Goal: Task Accomplishment & Management: Use online tool/utility

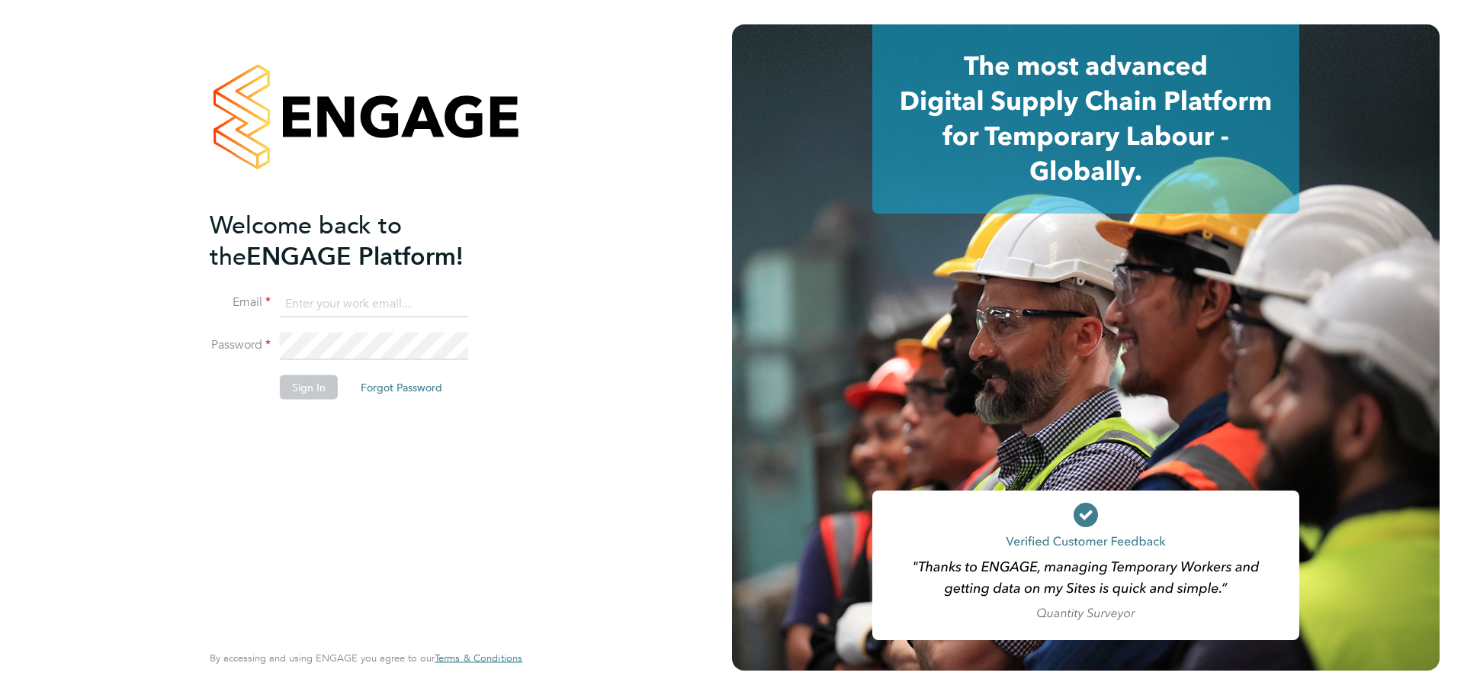
click at [333, 296] on input at bounding box center [374, 303] width 188 height 27
type input "zsolt.radak@vistry.co.uk"
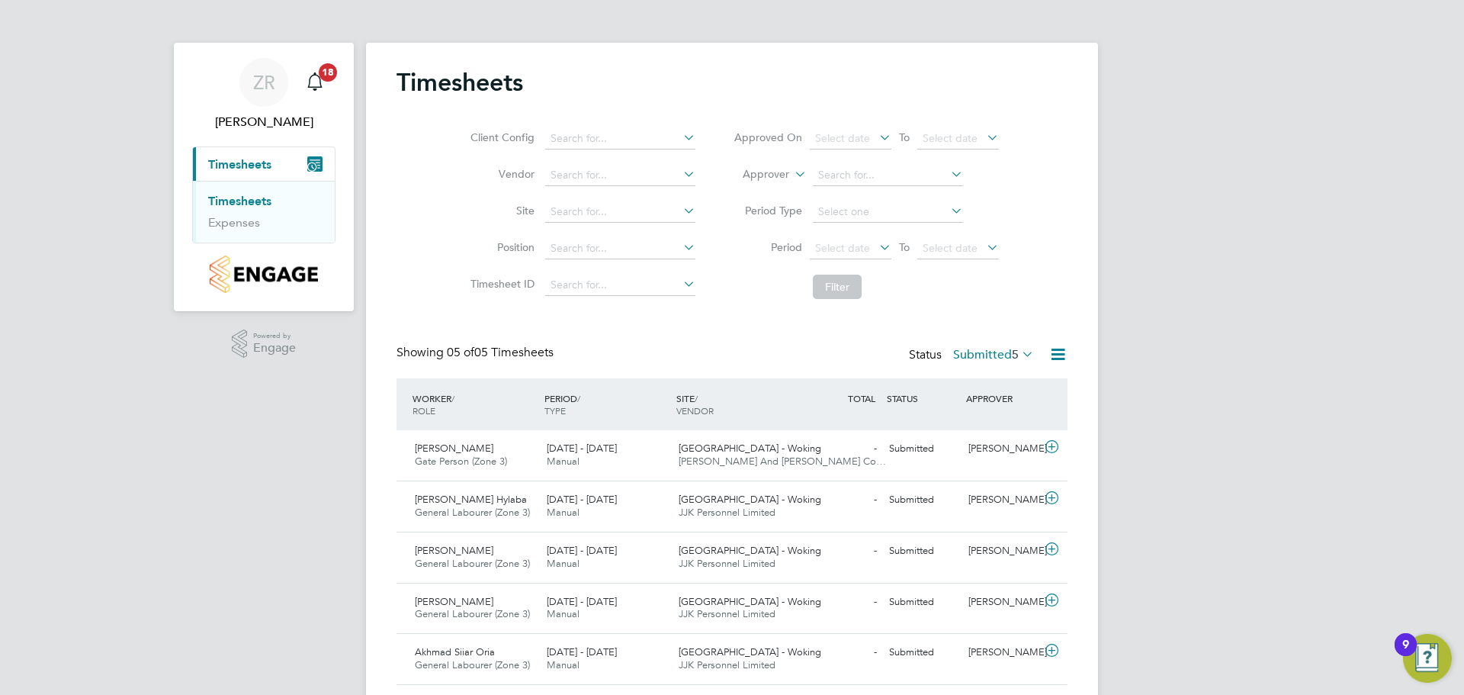
scroll to position [45, 0]
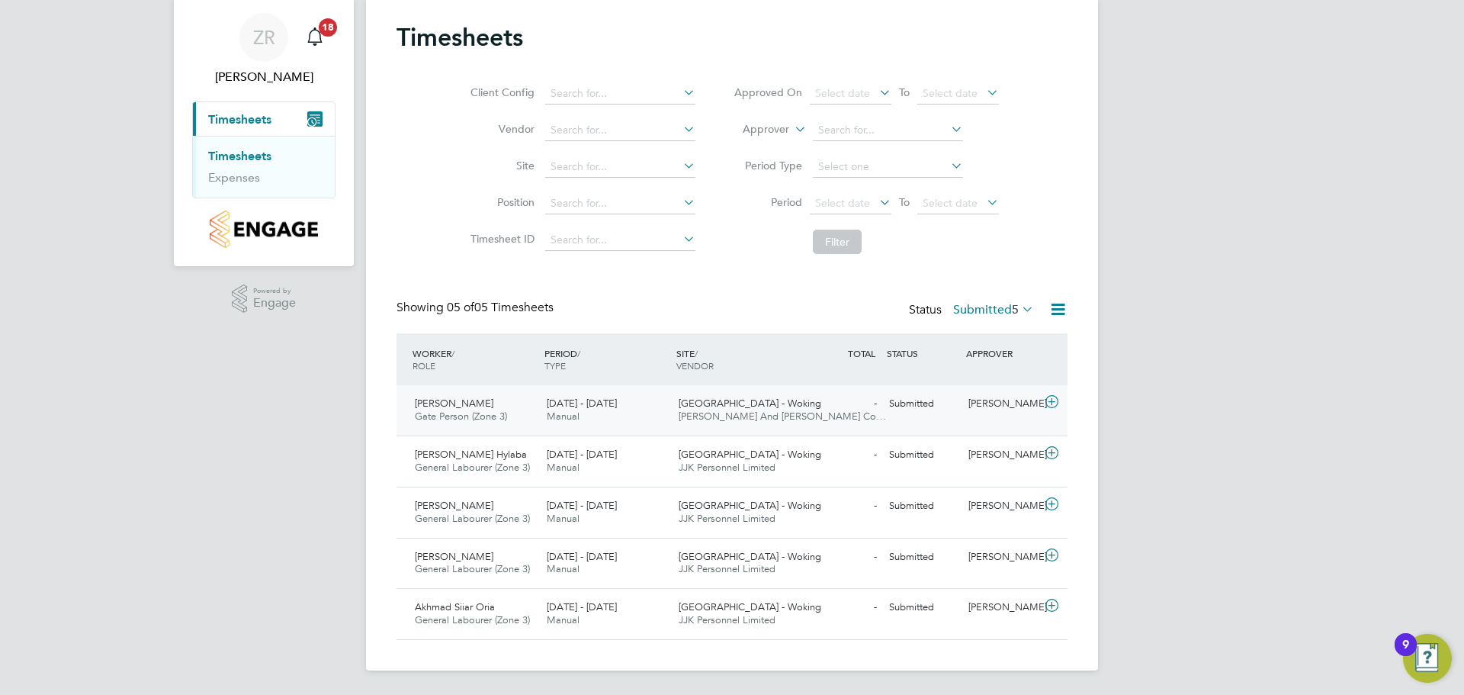
click at [596, 409] on span "22 - 28 Sep 2025" at bounding box center [582, 403] width 70 height 13
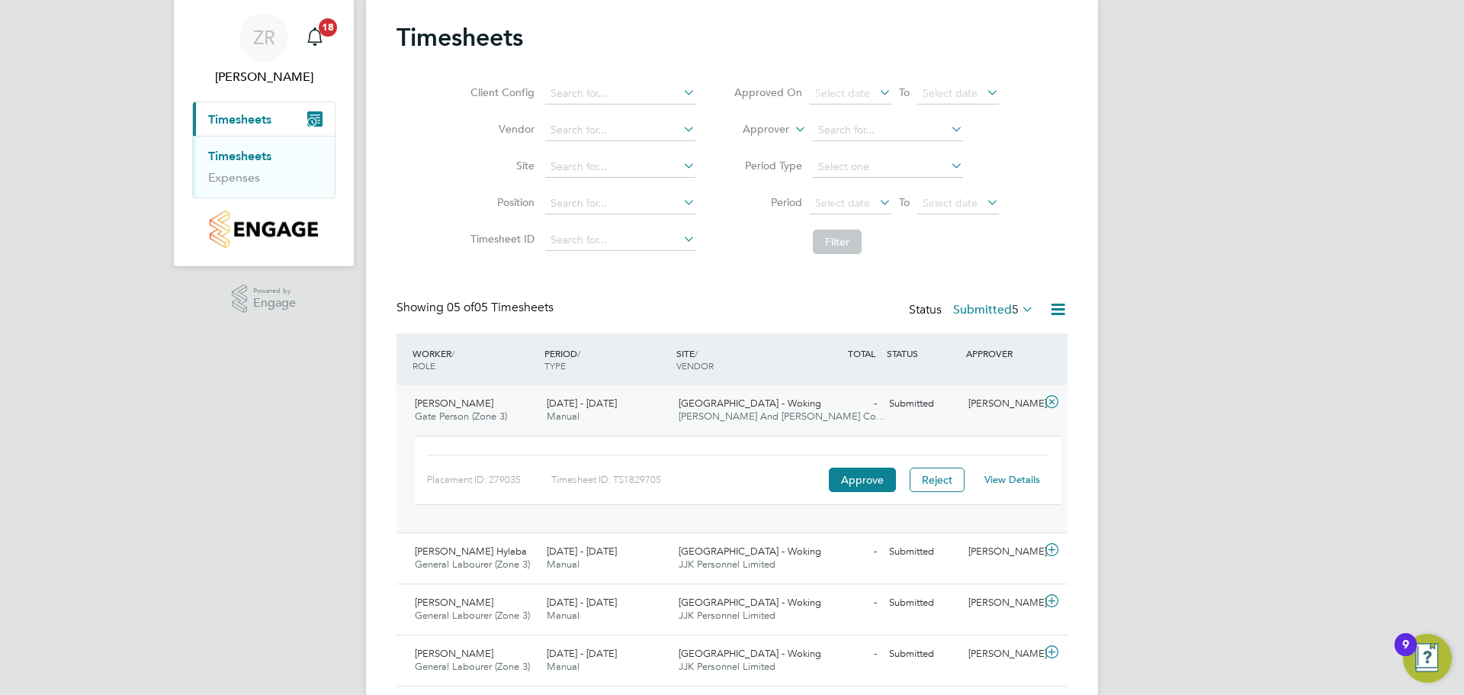
click at [993, 477] on link "View Details" at bounding box center [1013, 479] width 56 height 13
click at [993, 547] on div "[PERSON_NAME]" at bounding box center [1001, 551] width 79 height 25
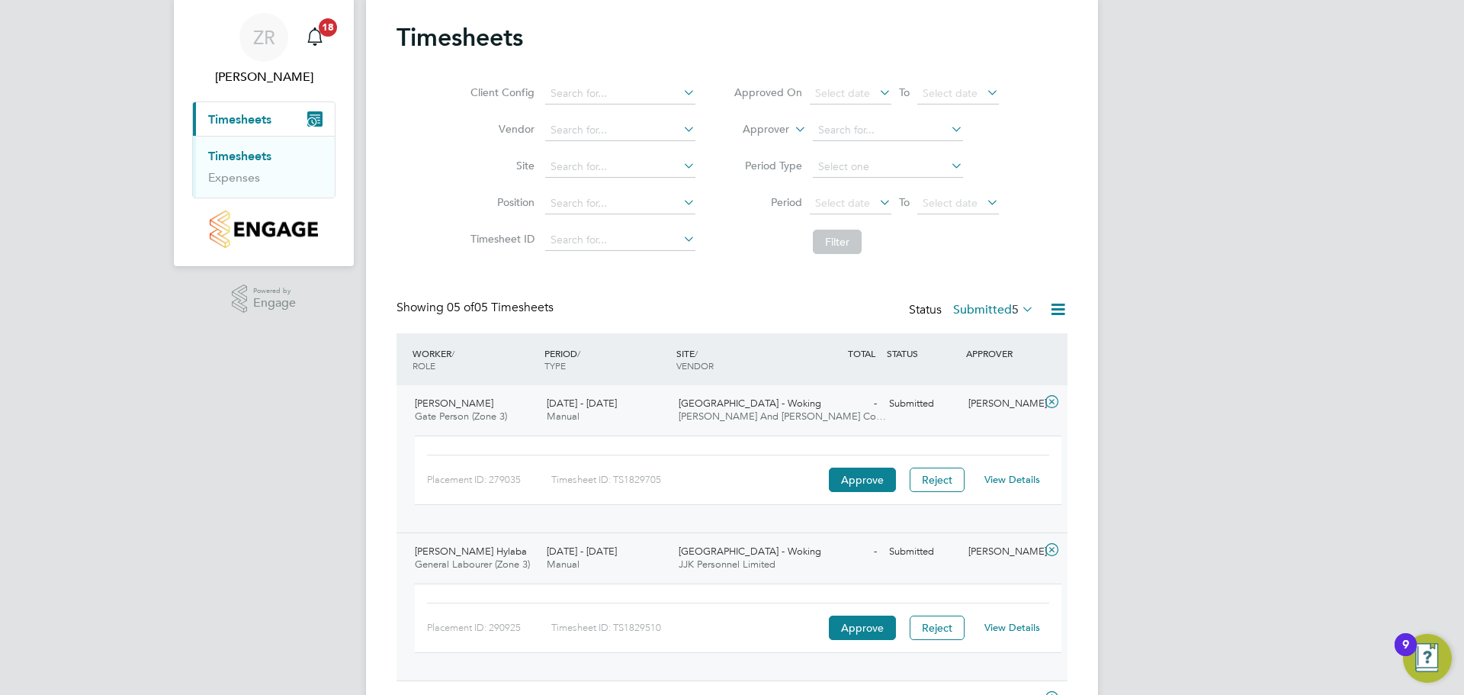
click at [1014, 625] on link "View Details" at bounding box center [1013, 627] width 56 height 13
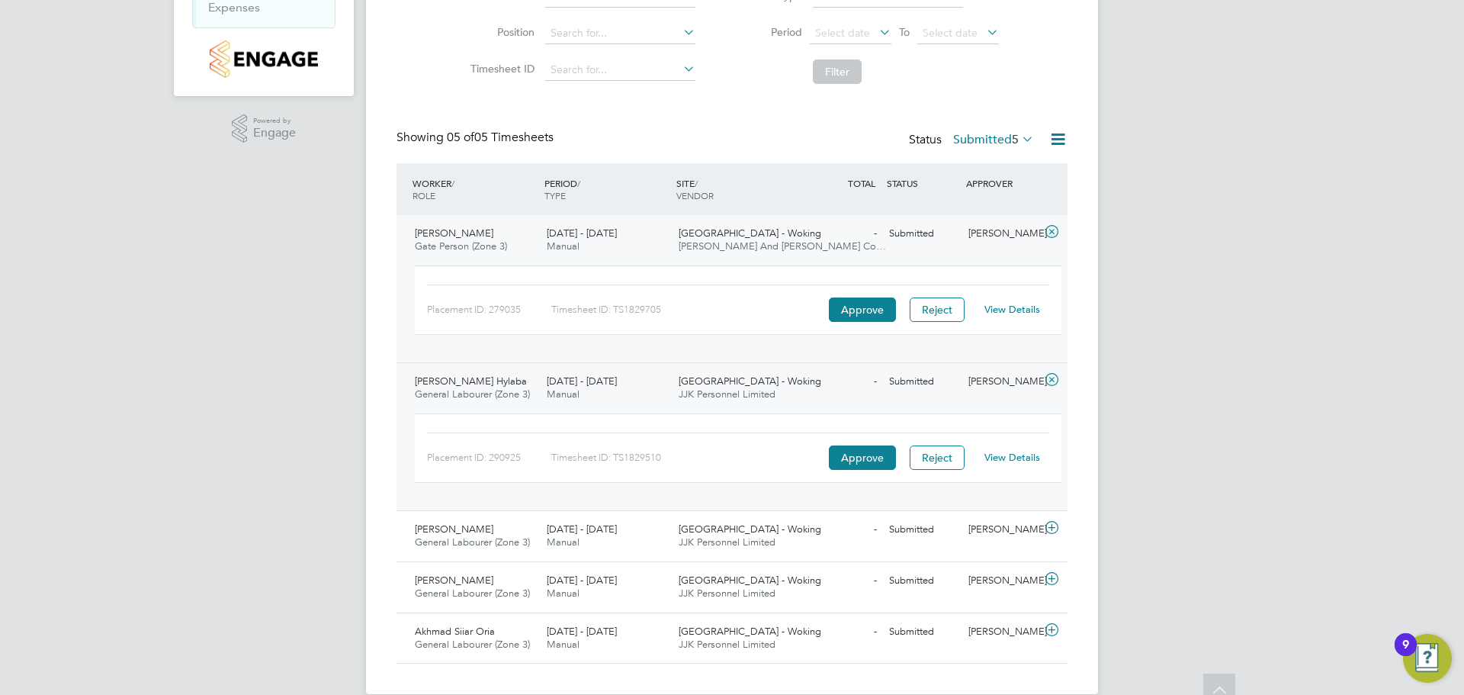
scroll to position [239, 0]
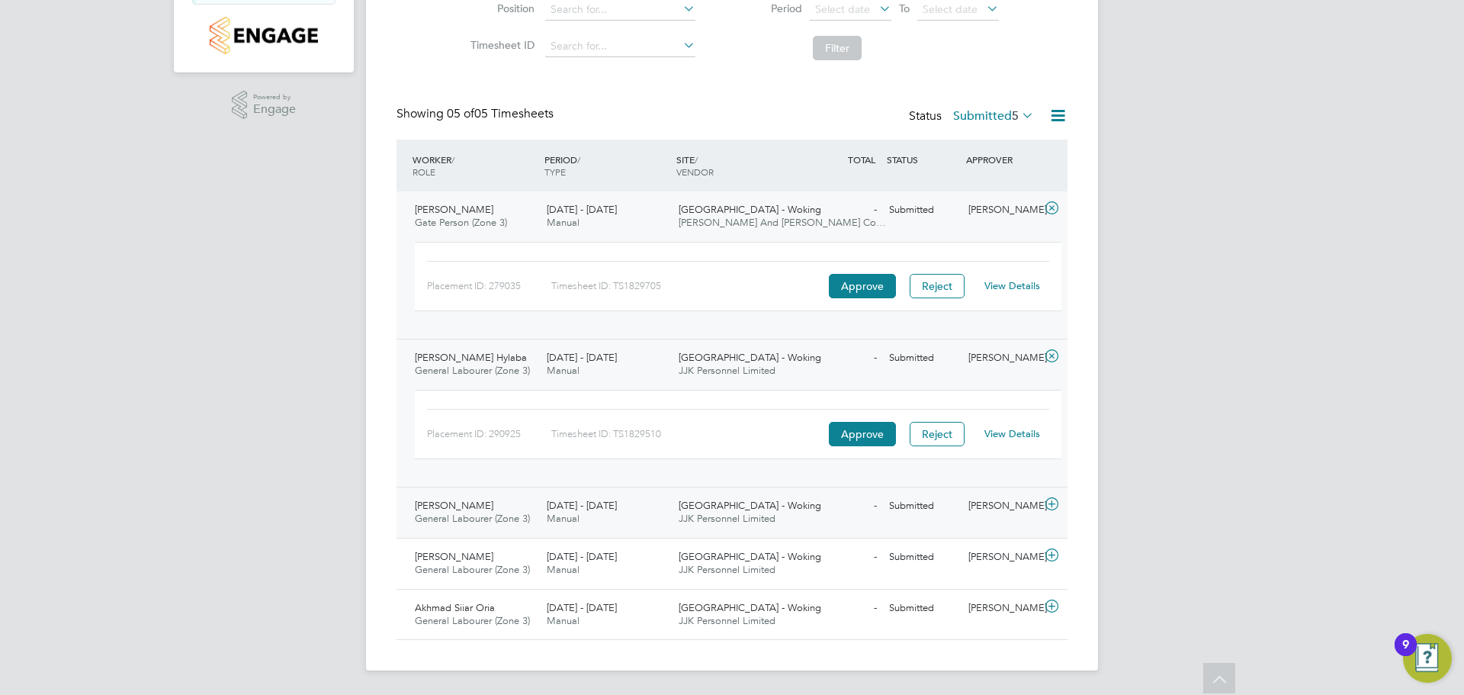
click at [994, 515] on div "[PERSON_NAME]" at bounding box center [1001, 505] width 79 height 25
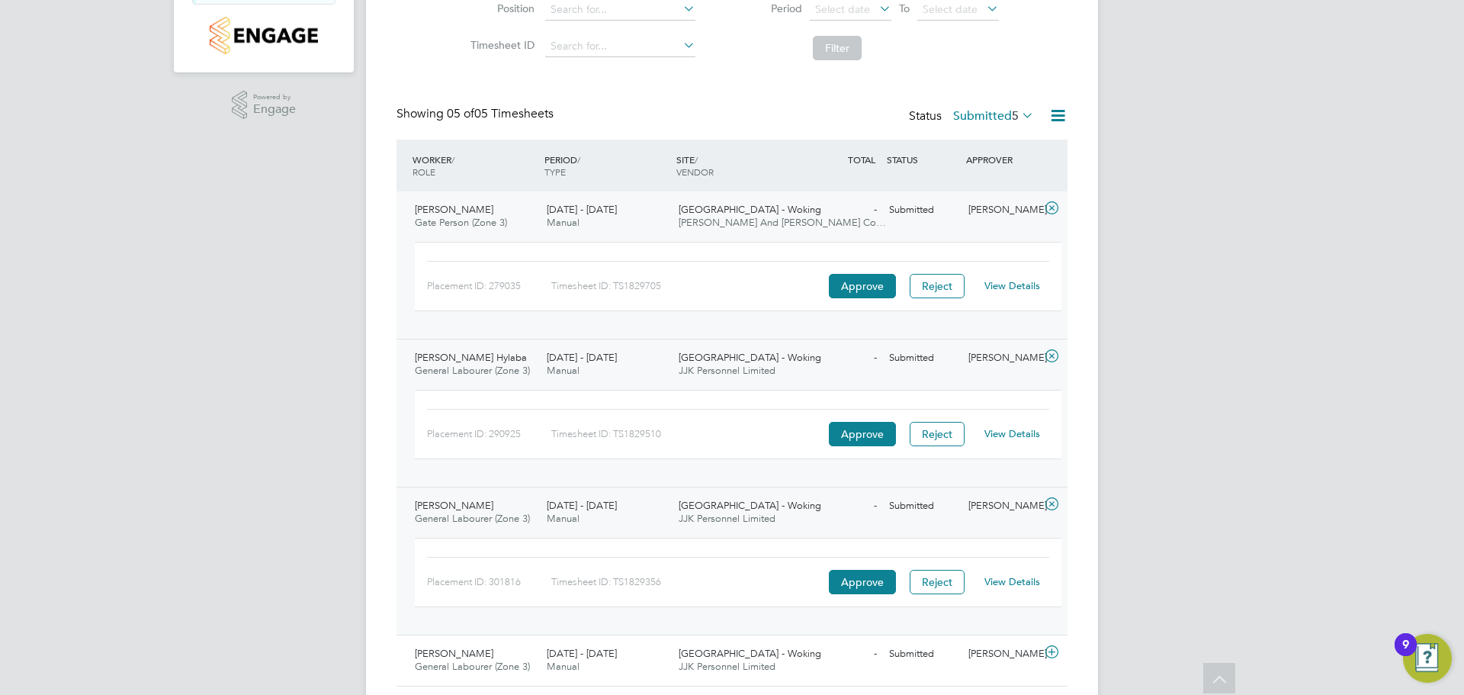
click at [1004, 580] on link "View Details" at bounding box center [1013, 581] width 56 height 13
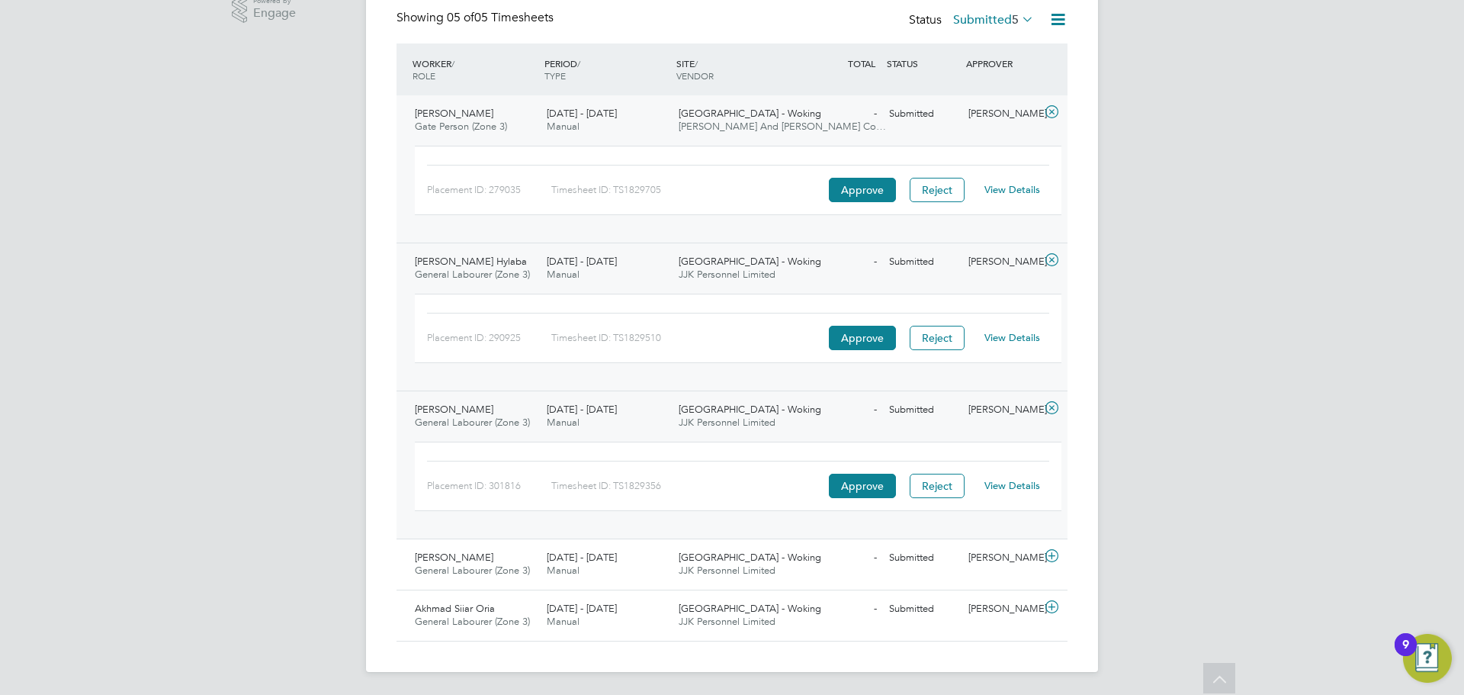
scroll to position [336, 0]
click at [988, 555] on div "[PERSON_NAME]" at bounding box center [1001, 556] width 79 height 25
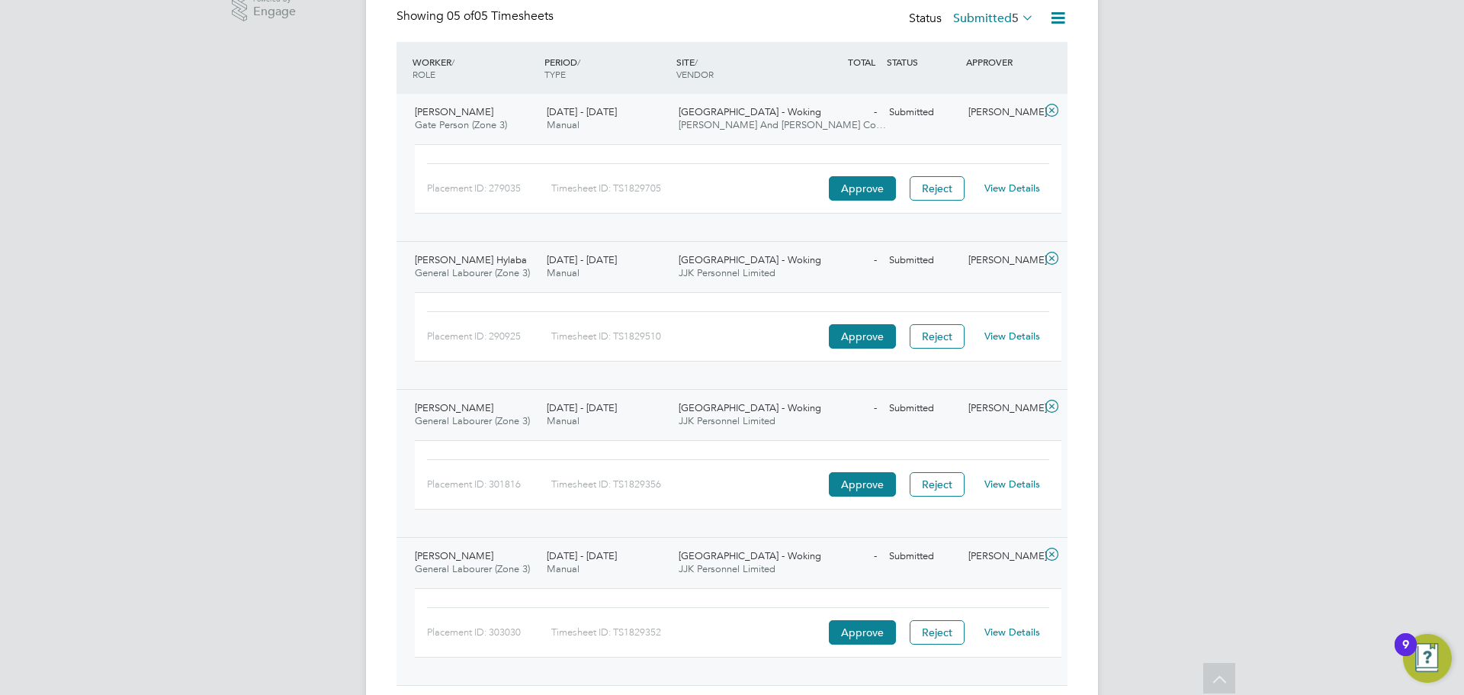
click at [1003, 628] on link "View Details" at bounding box center [1013, 631] width 56 height 13
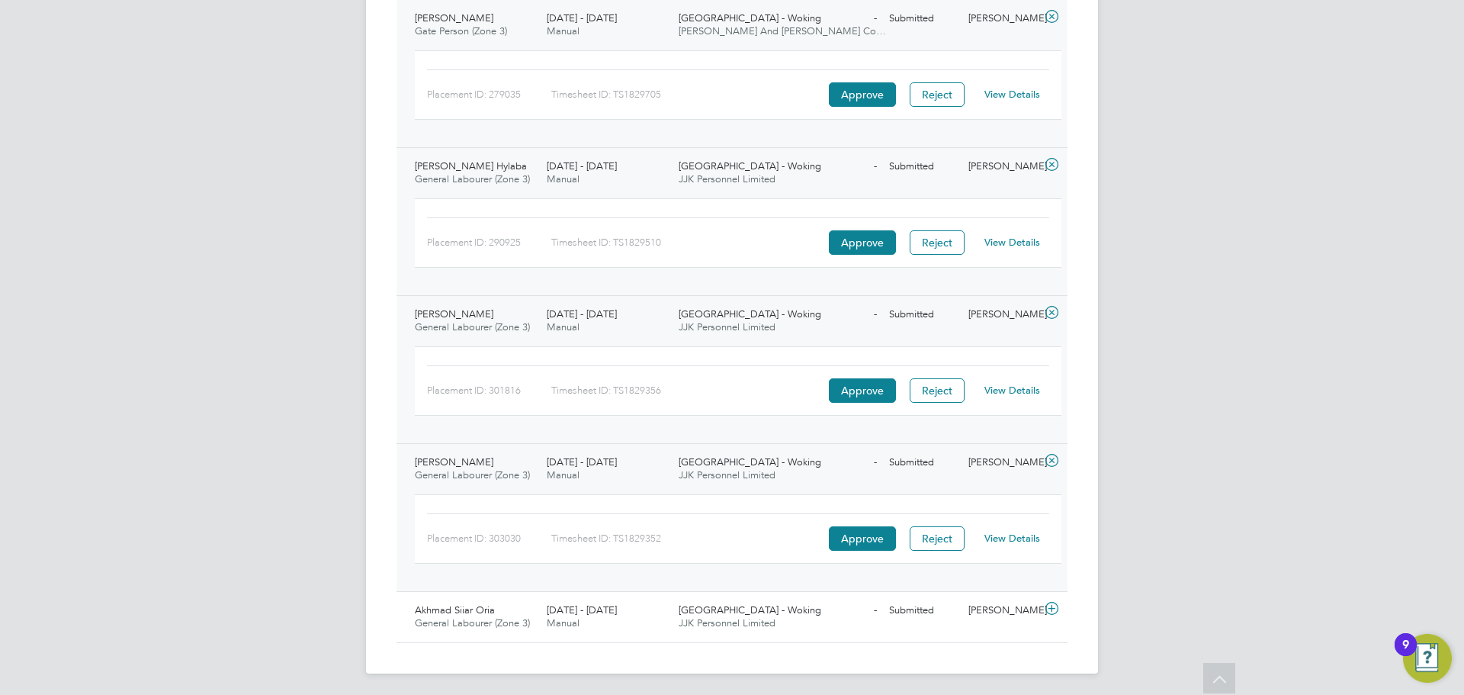
scroll to position [433, 0]
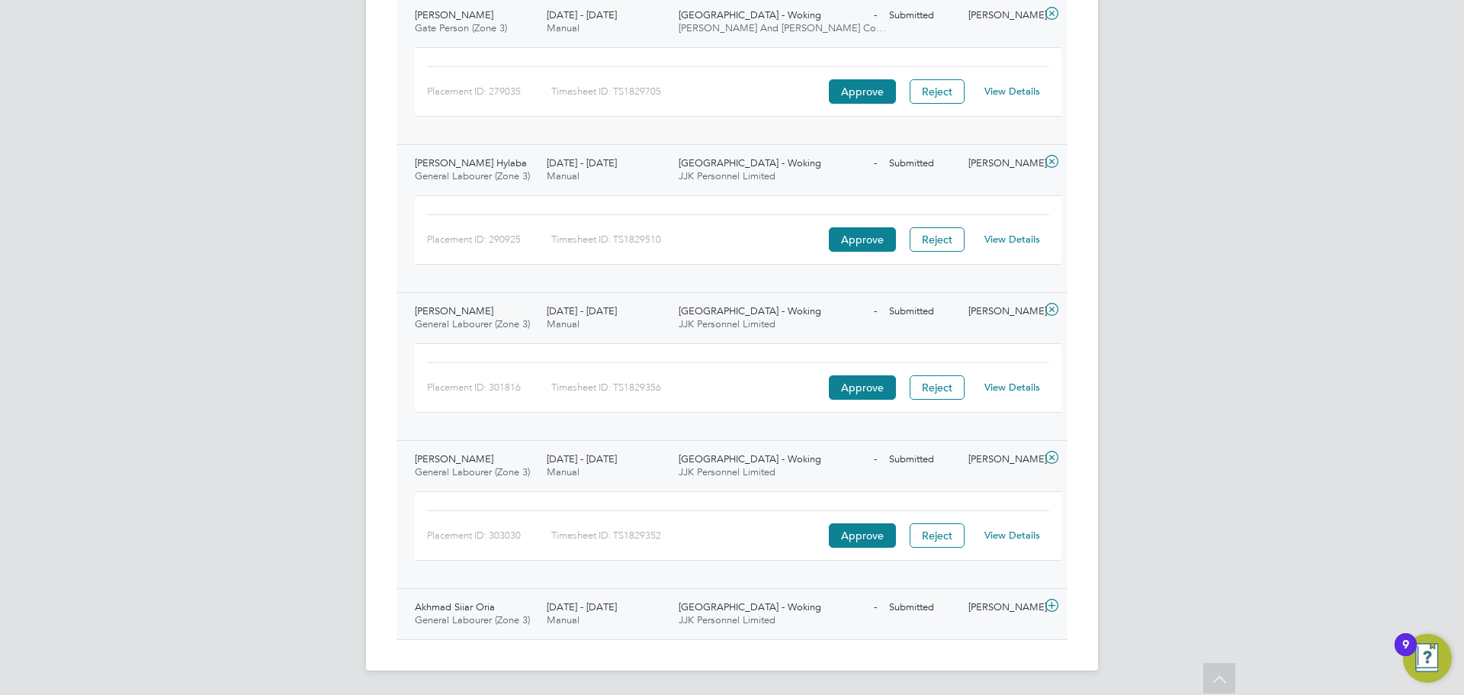
click at [990, 609] on div "[PERSON_NAME]" at bounding box center [1001, 607] width 79 height 25
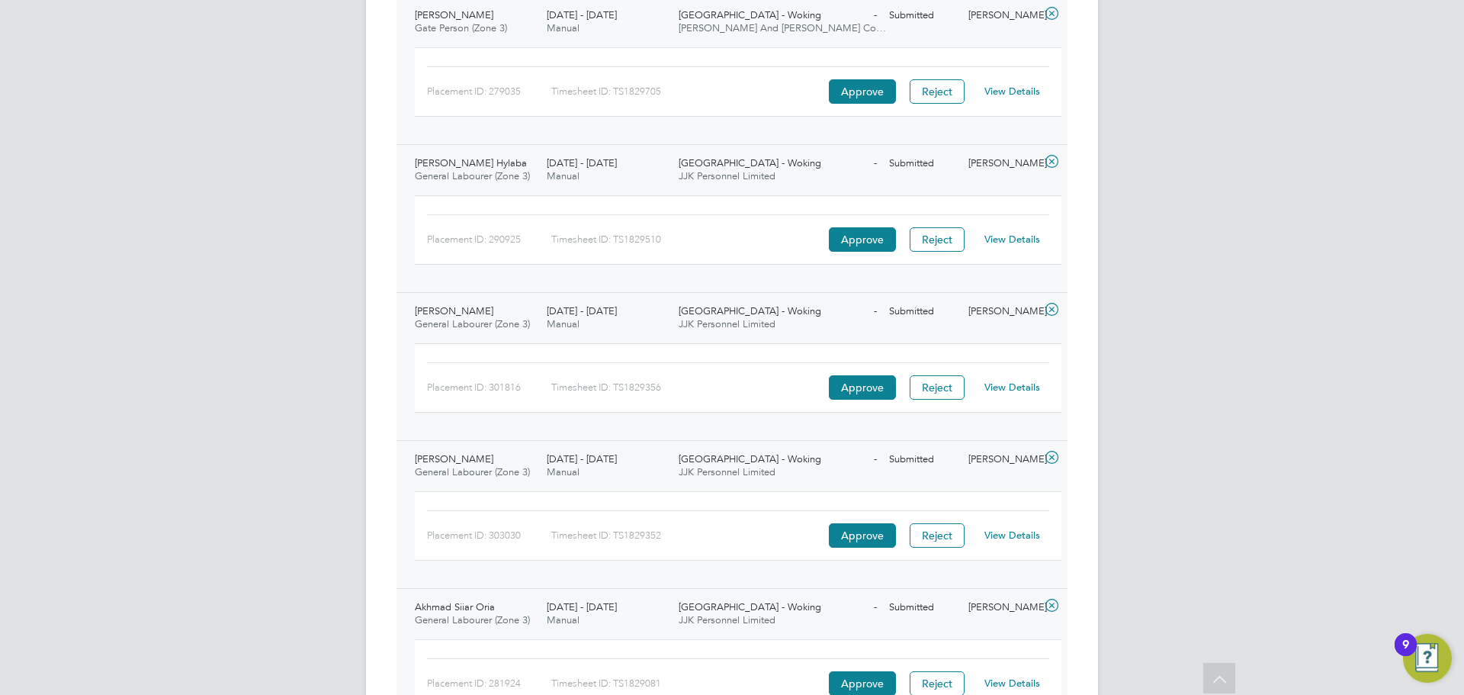
click at [1007, 683] on link "View Details" at bounding box center [1013, 682] width 56 height 13
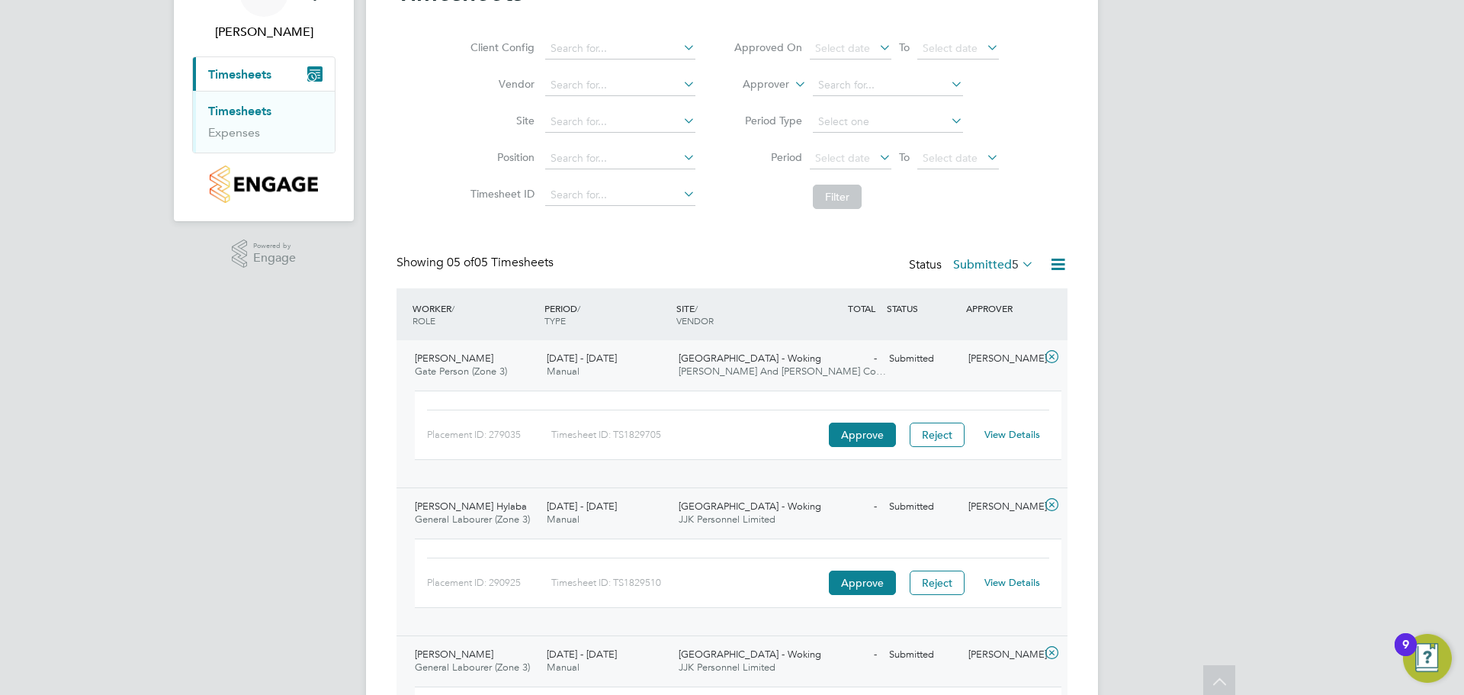
scroll to position [0, 0]
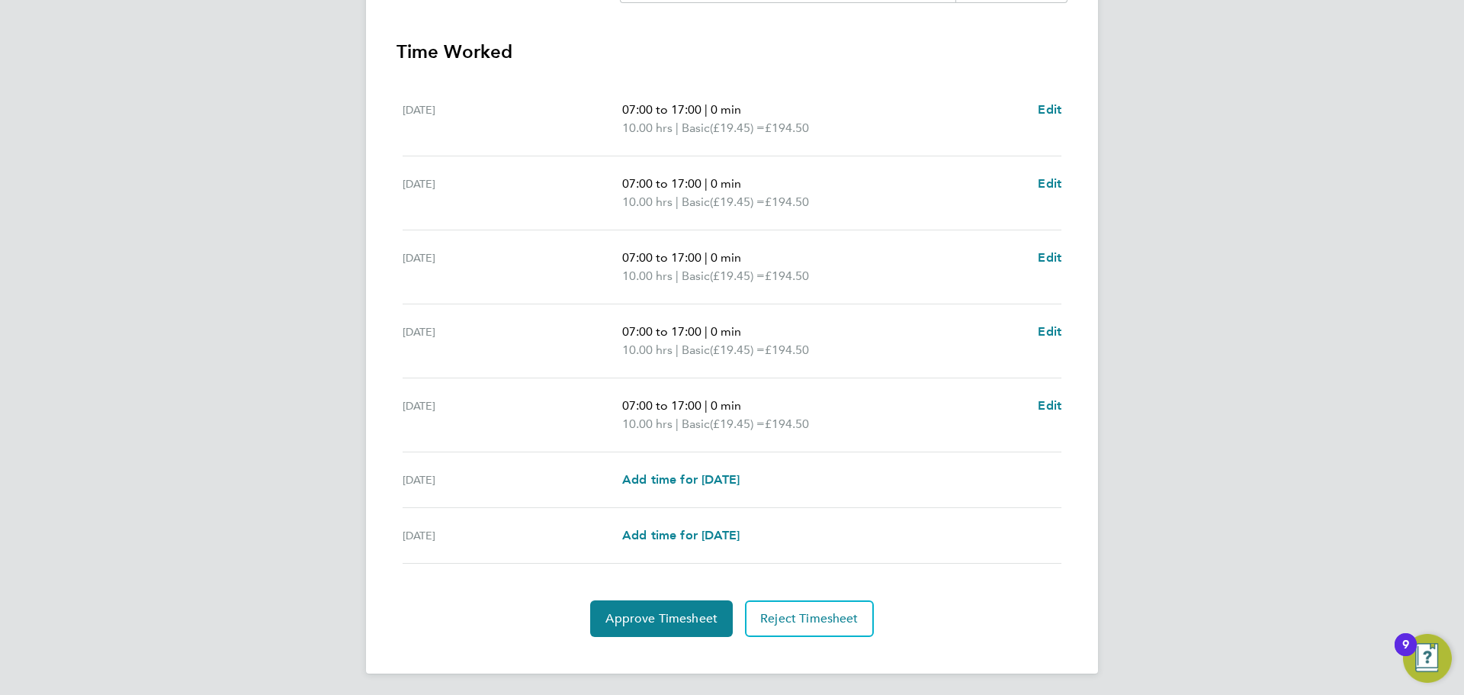
scroll to position [419, 0]
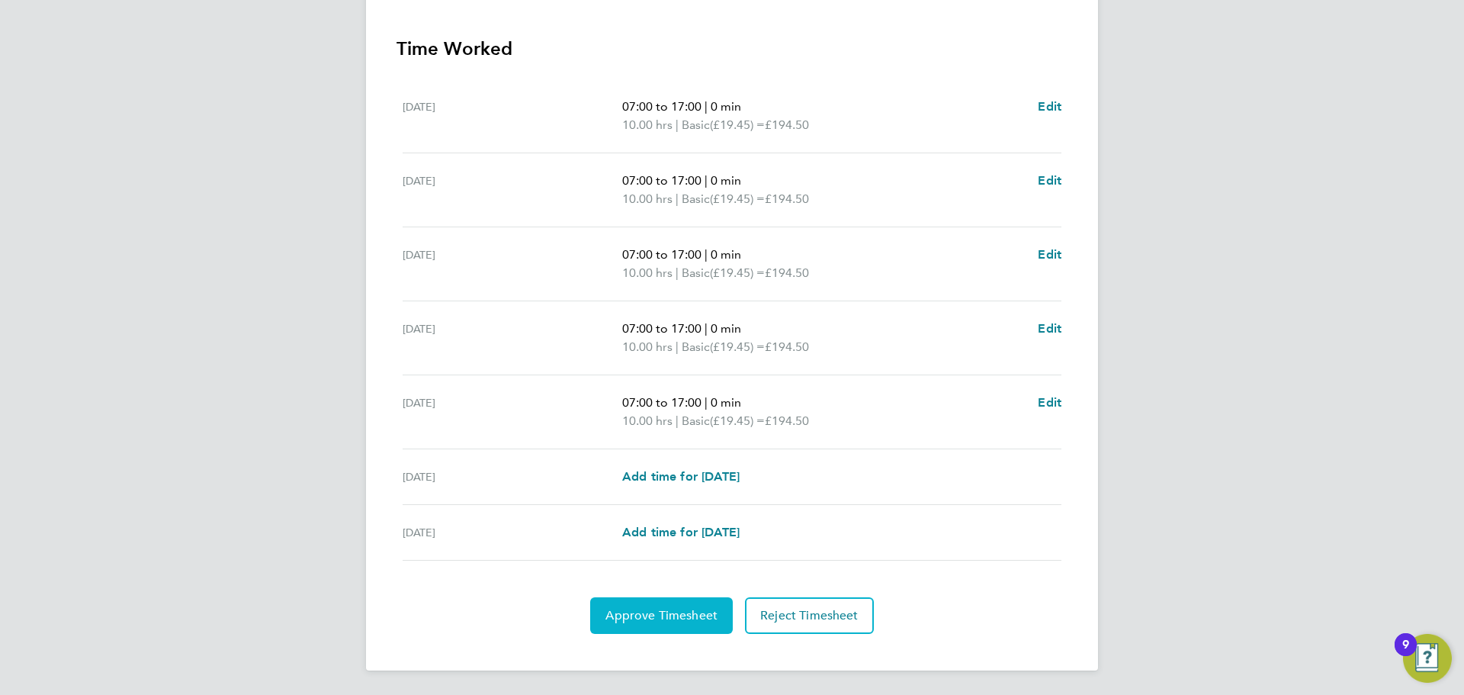
click at [638, 613] on span "Approve Timesheet" at bounding box center [662, 615] width 112 height 15
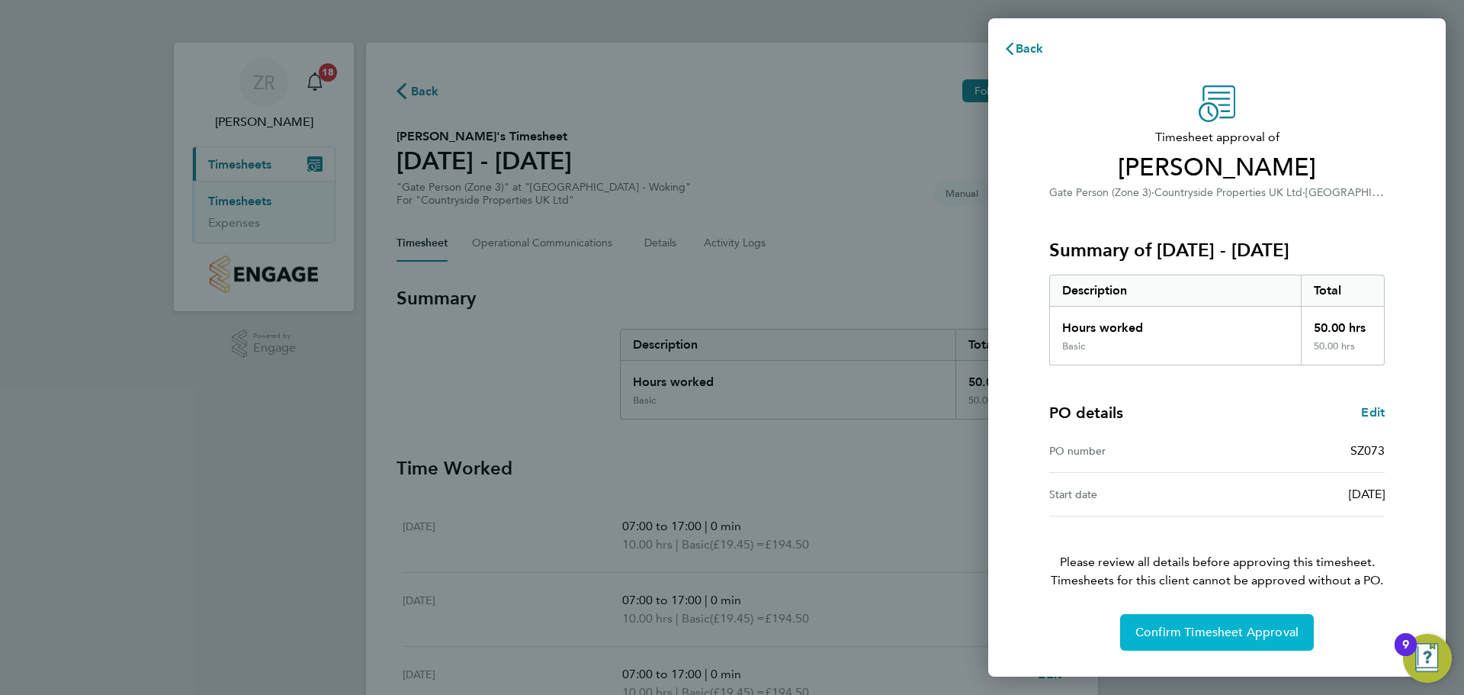
click at [1175, 637] on span "Confirm Timesheet Approval" at bounding box center [1217, 632] width 163 height 15
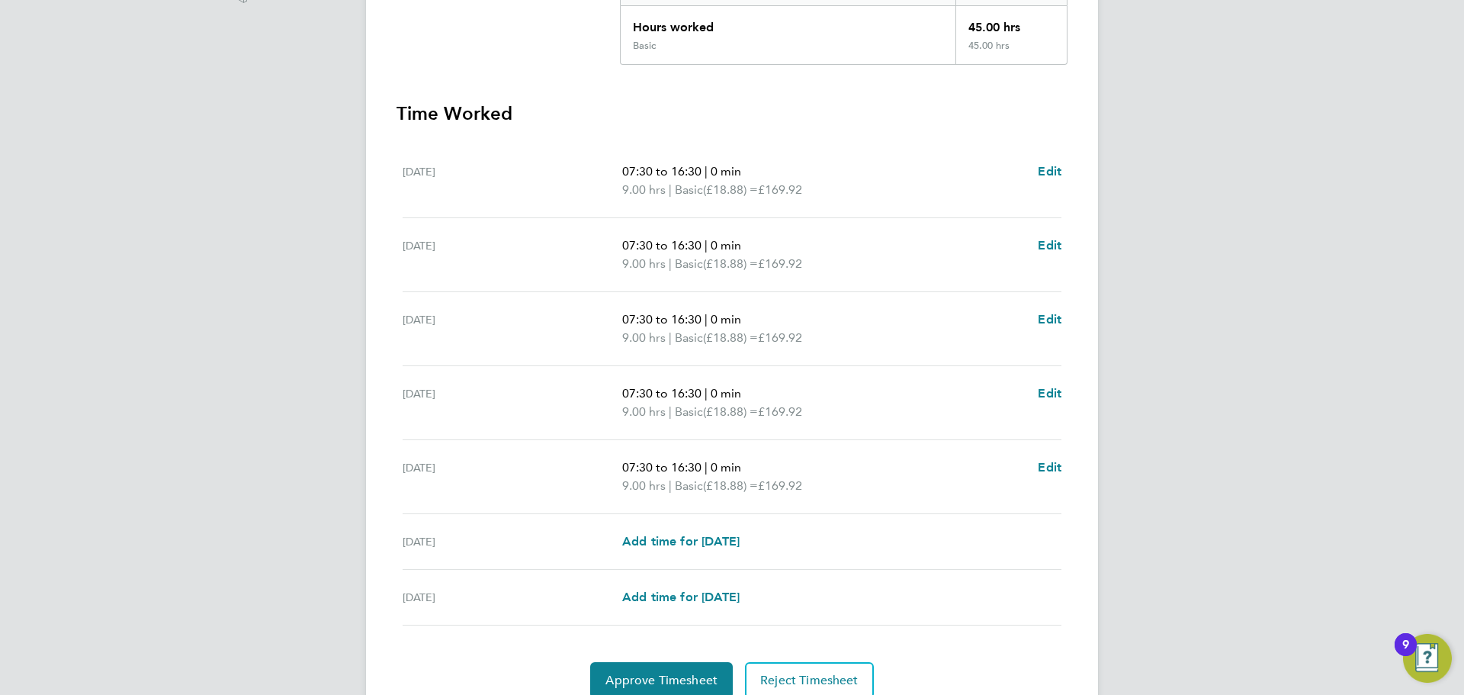
scroll to position [419, 0]
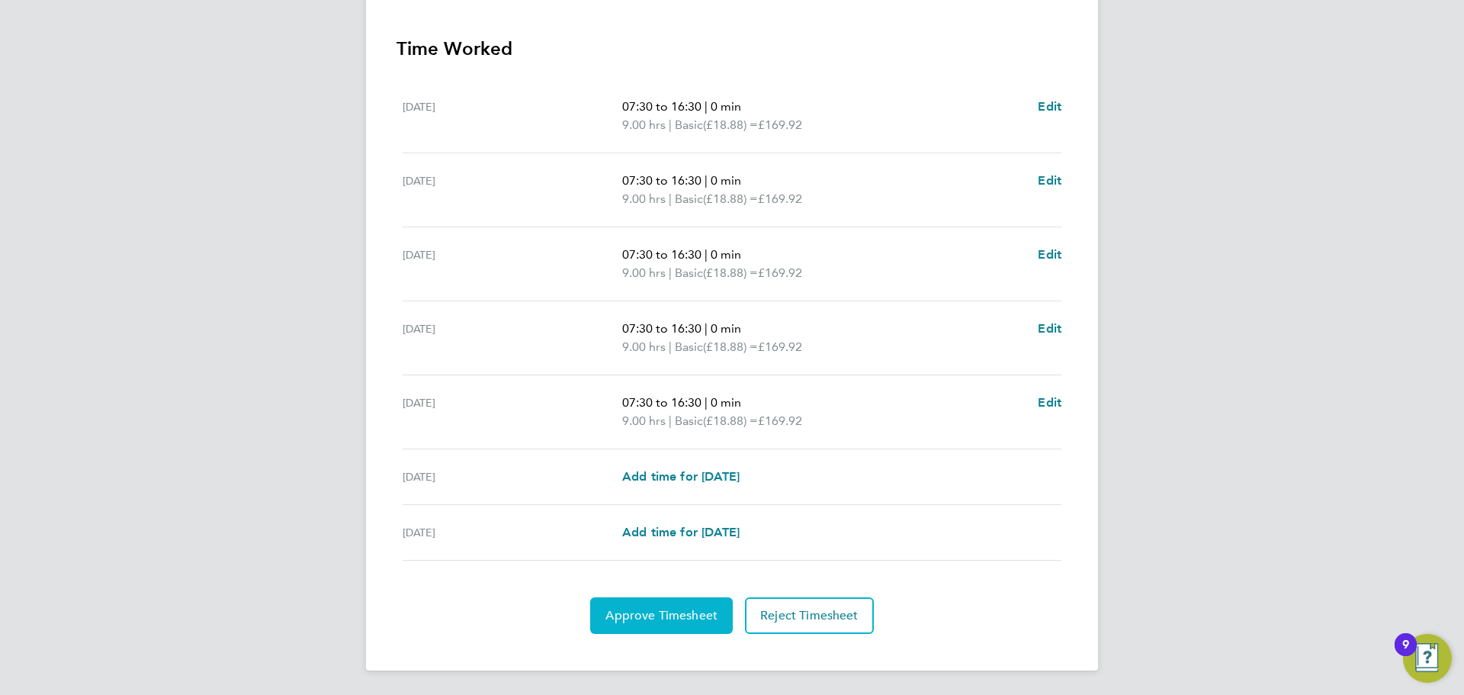
click at [635, 616] on span "Approve Timesheet" at bounding box center [662, 615] width 112 height 15
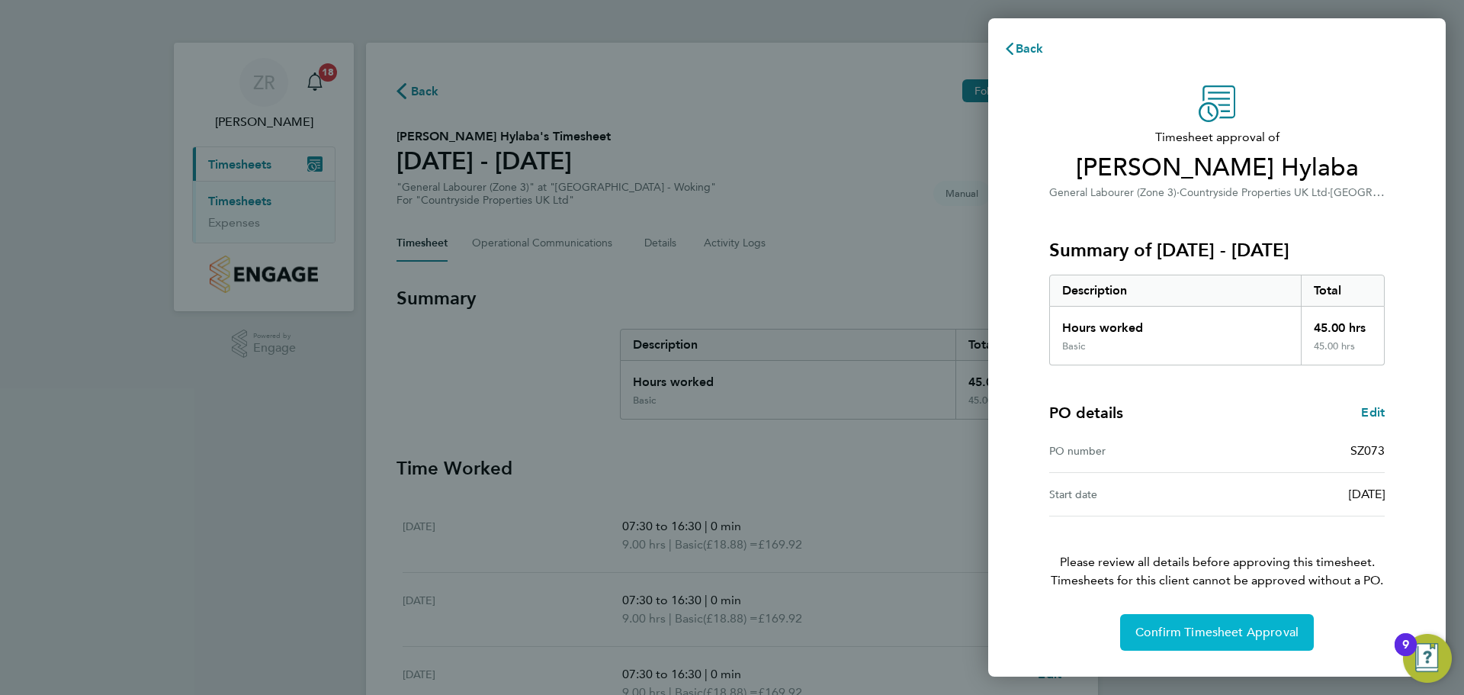
click at [1149, 627] on span "Confirm Timesheet Approval" at bounding box center [1217, 632] width 163 height 15
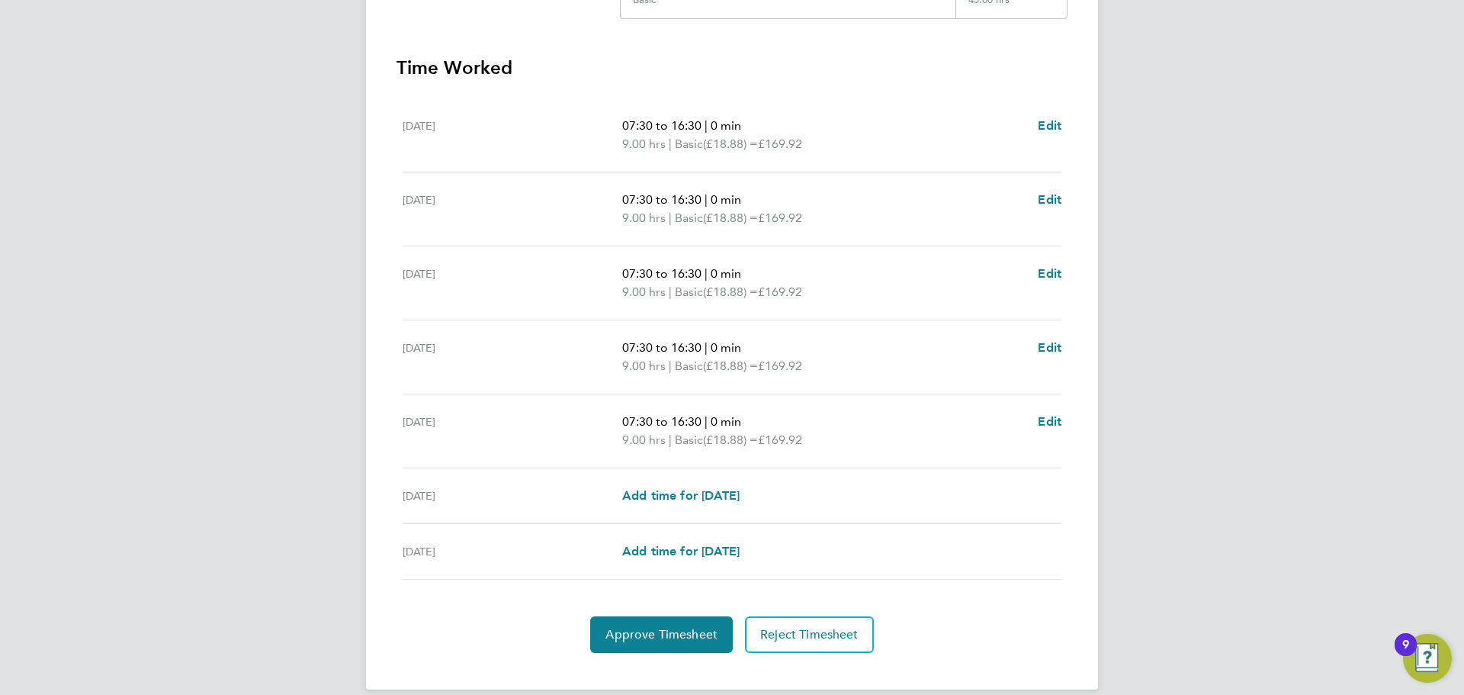
scroll to position [419, 0]
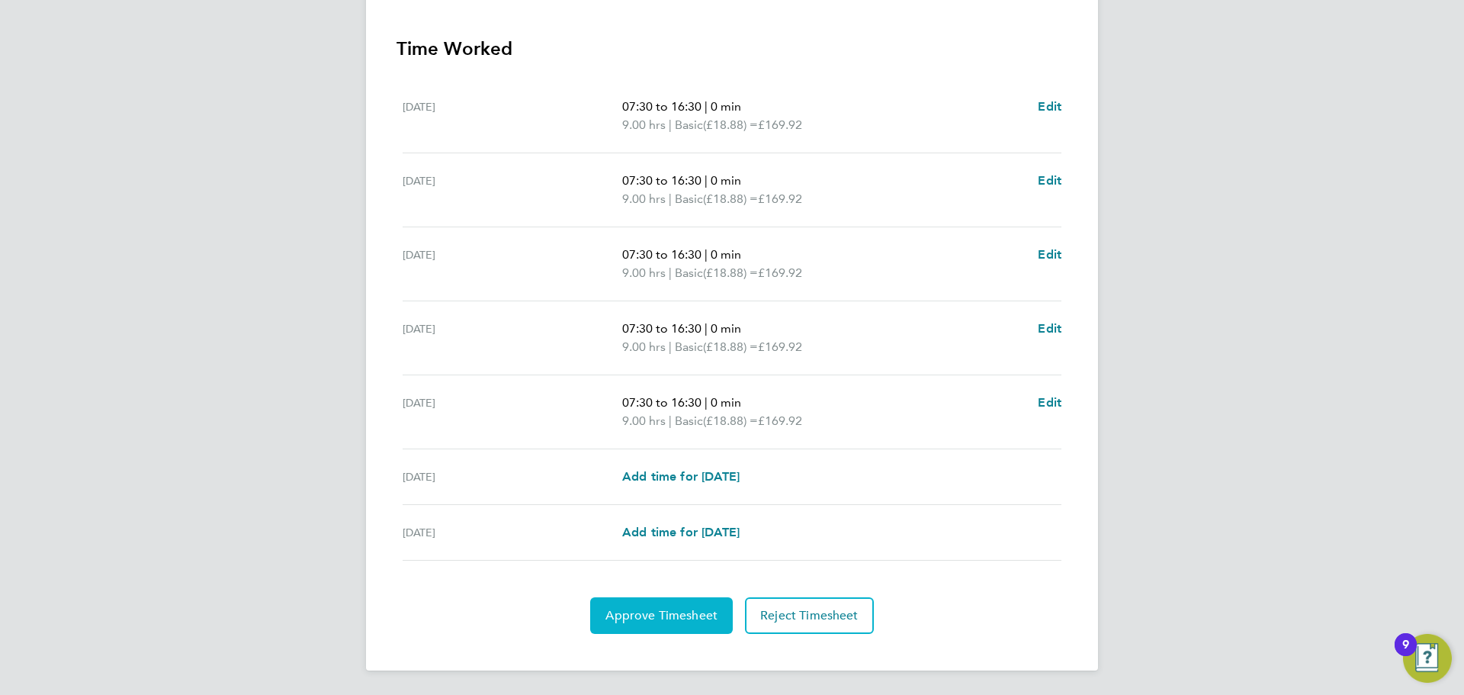
click at [679, 614] on span "Approve Timesheet" at bounding box center [662, 615] width 112 height 15
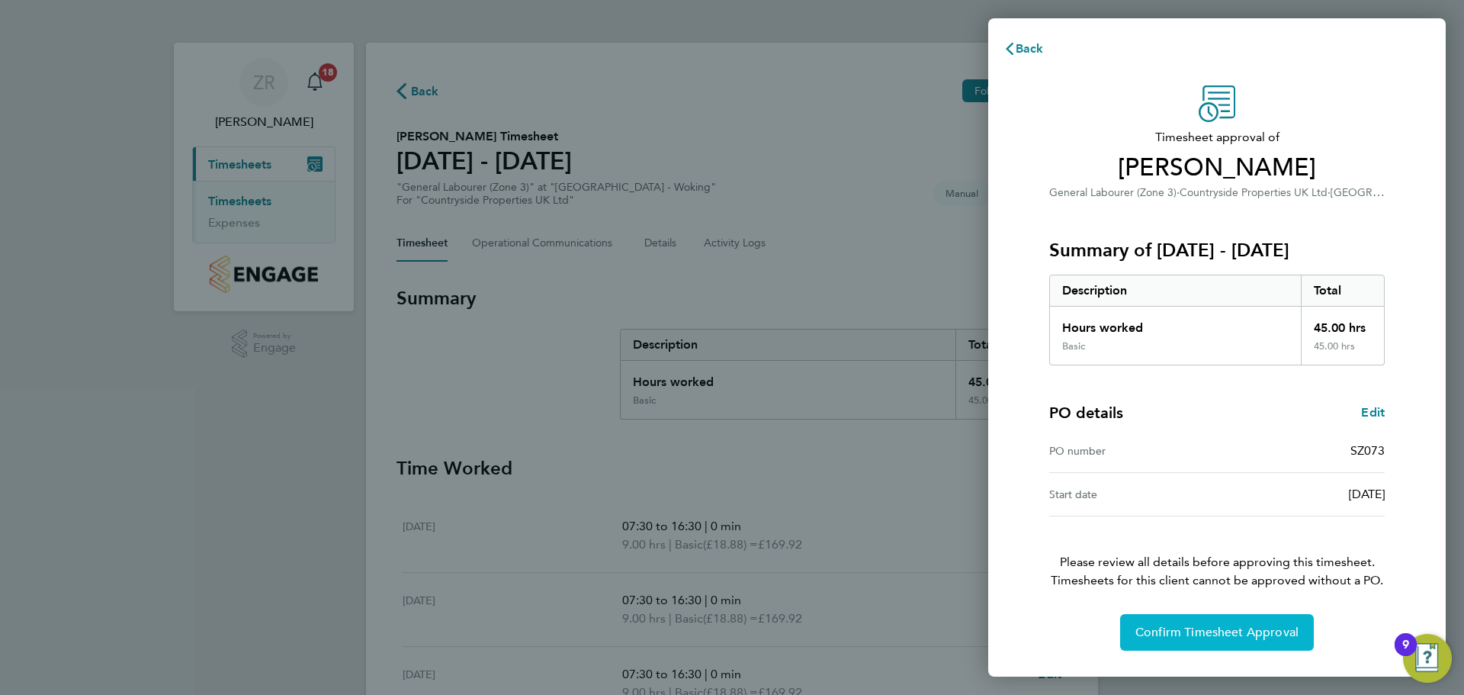
click at [1215, 622] on button "Confirm Timesheet Approval" at bounding box center [1217, 632] width 194 height 37
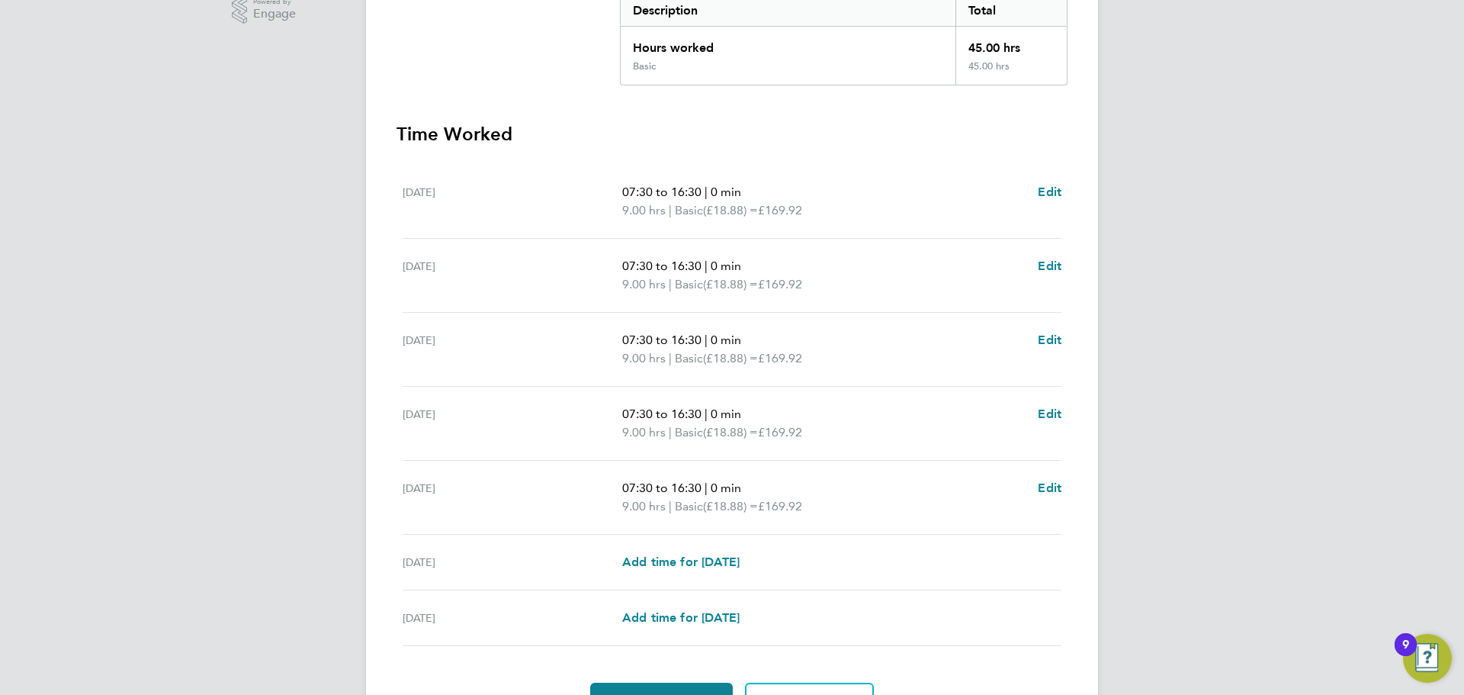
scroll to position [381, 0]
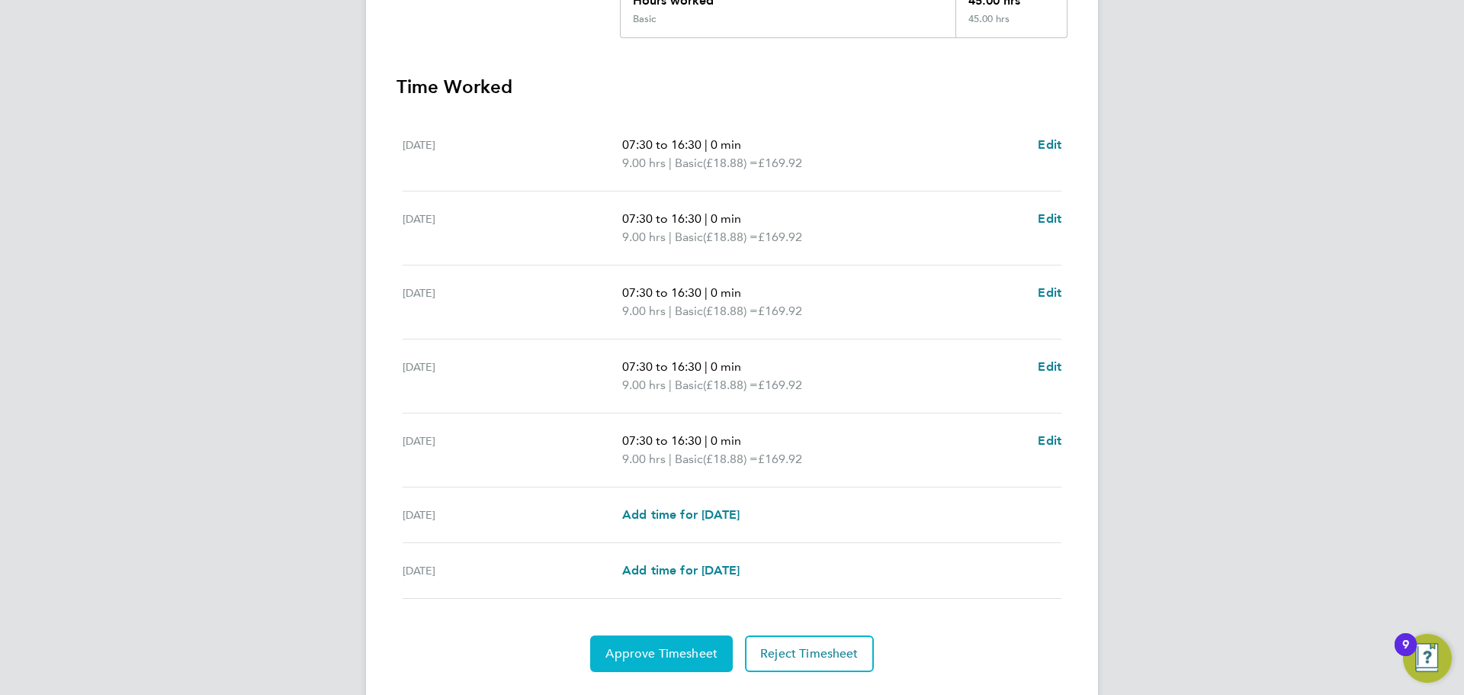
click at [650, 654] on span "Approve Timesheet" at bounding box center [662, 653] width 112 height 15
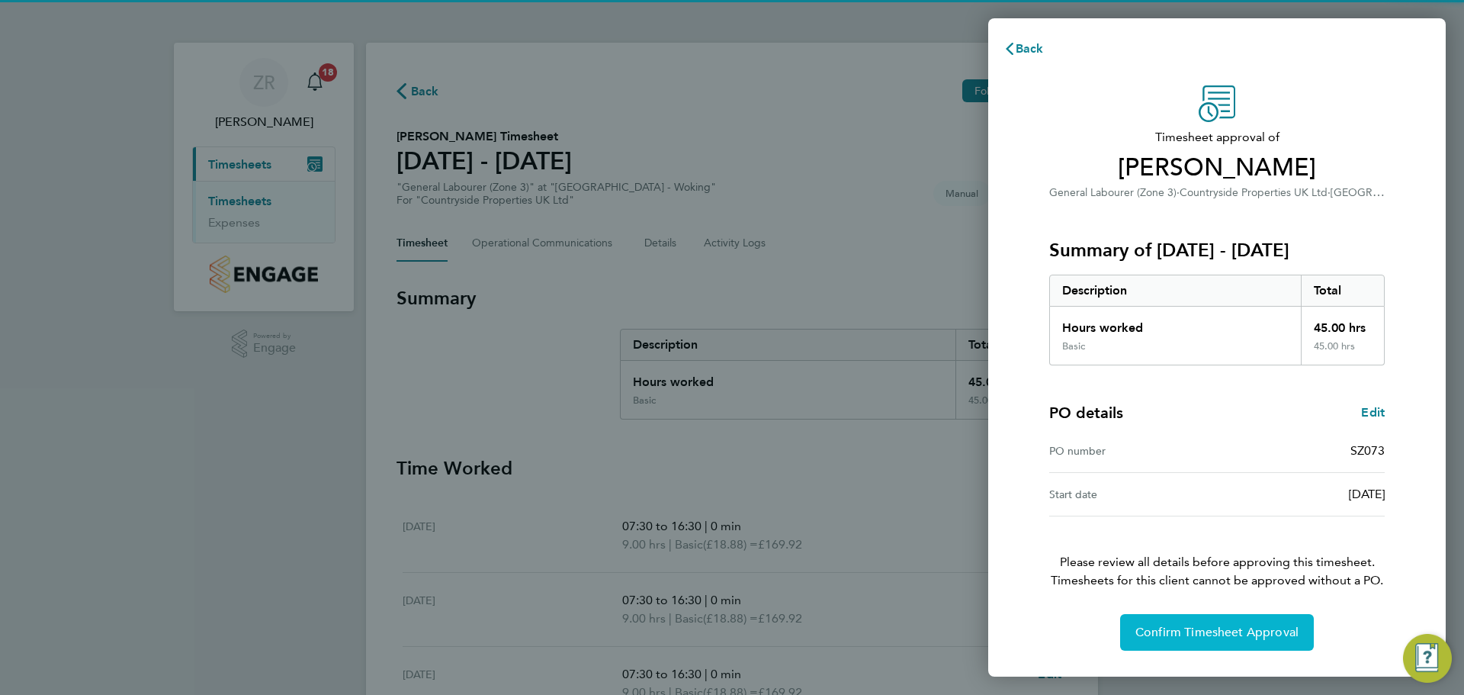
click at [1187, 634] on span "Confirm Timesheet Approval" at bounding box center [1217, 632] width 163 height 15
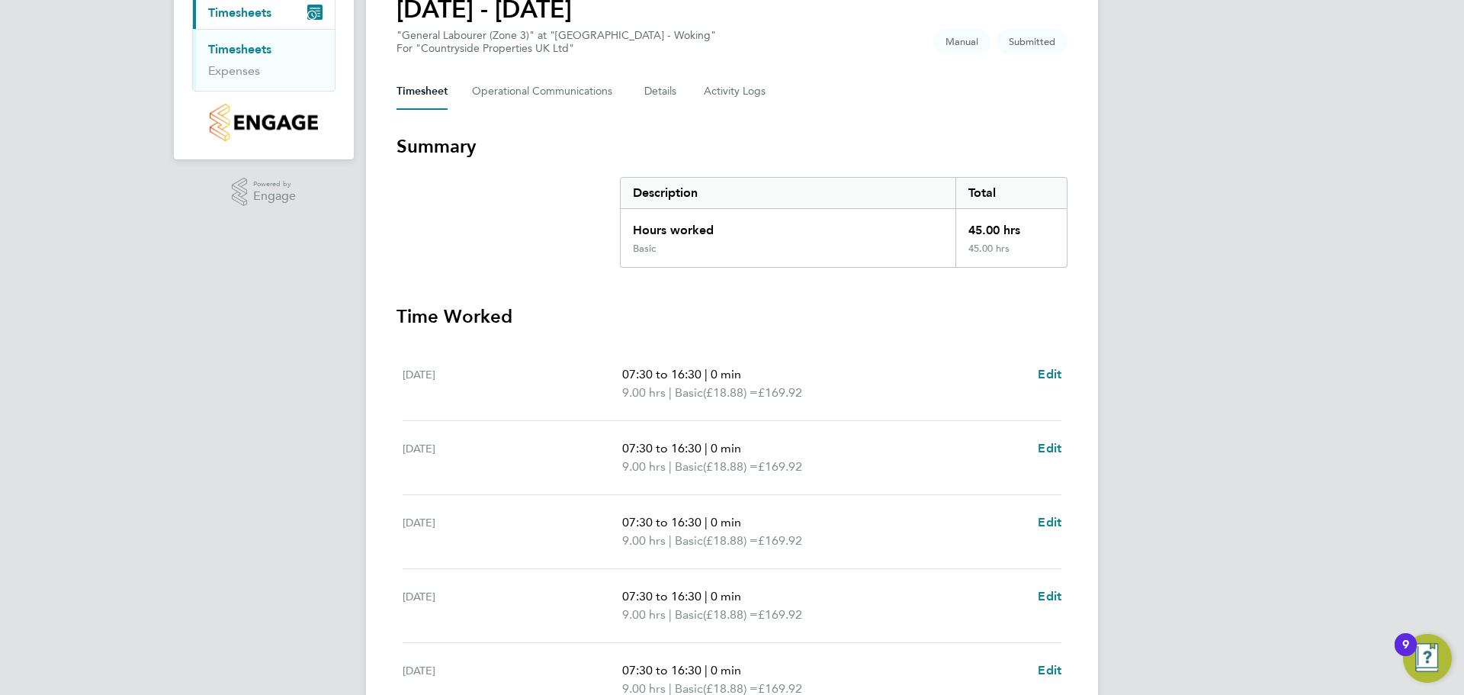
scroll to position [419, 0]
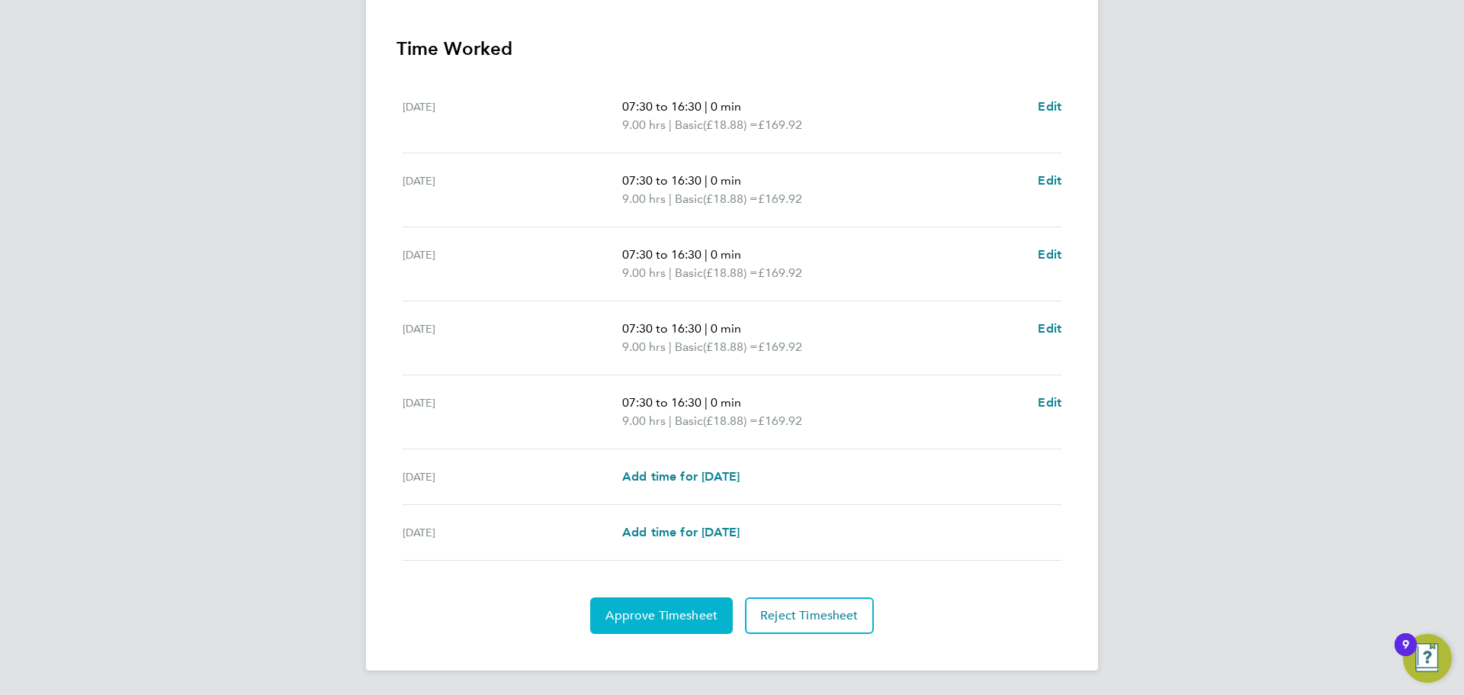
click at [646, 606] on button "Approve Timesheet" at bounding box center [661, 615] width 143 height 37
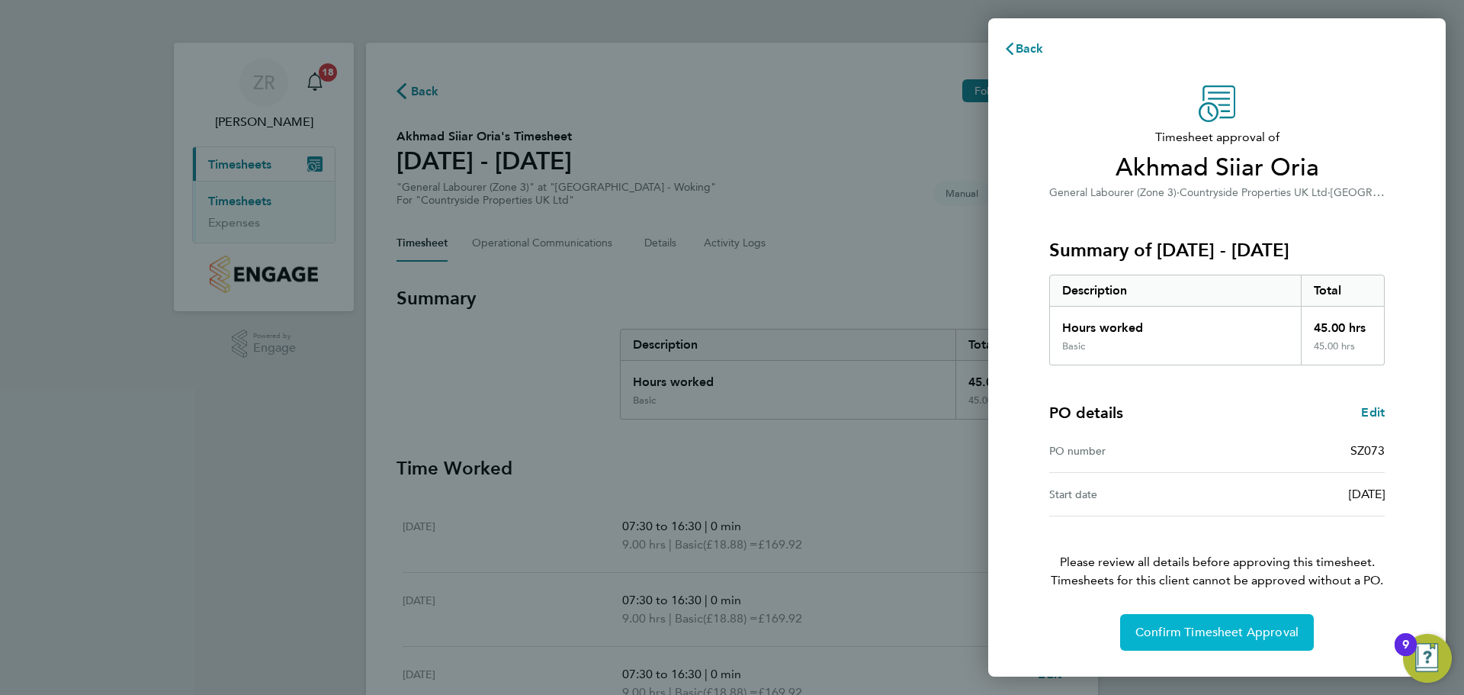
click at [1207, 625] on span "Confirm Timesheet Approval" at bounding box center [1217, 632] width 163 height 15
